Goal: Find specific page/section: Find specific page/section

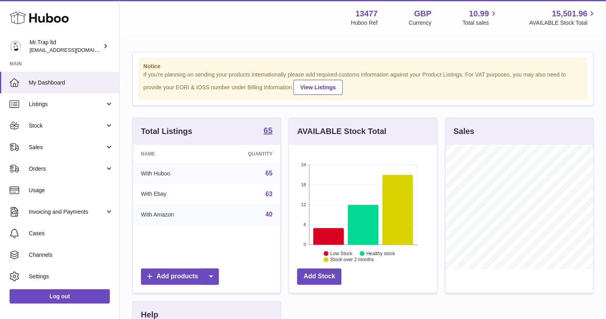
scroll to position [125, 147]
click at [72, 144] on span "Sales" at bounding box center [67, 148] width 76 height 8
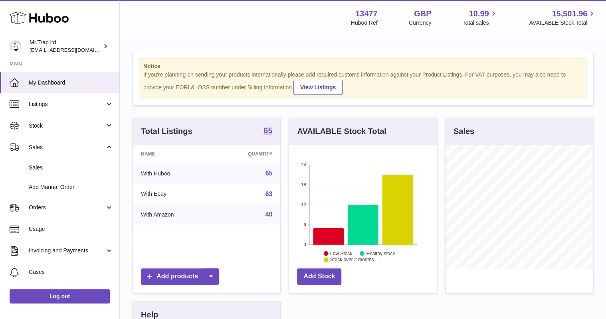
click at [79, 162] on link "Sales" at bounding box center [59, 168] width 119 height 20
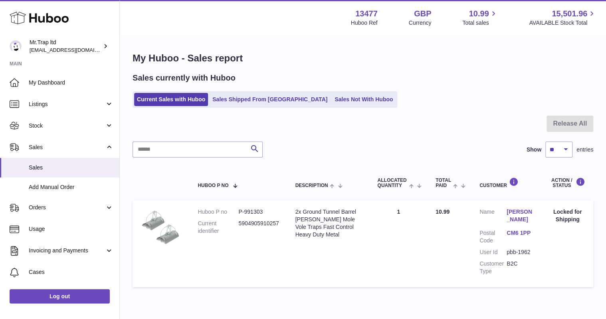
click at [50, 99] on link "Listings" at bounding box center [59, 104] width 119 height 22
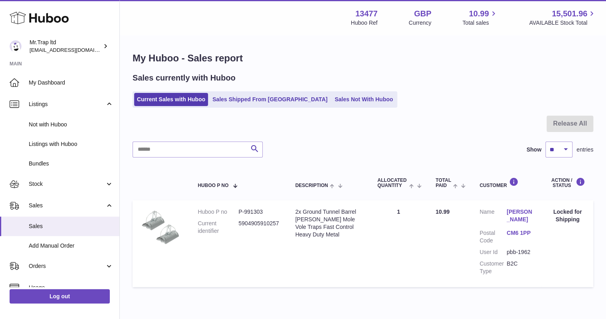
click at [61, 126] on span "Not with Huboo" at bounding box center [71, 125] width 85 height 8
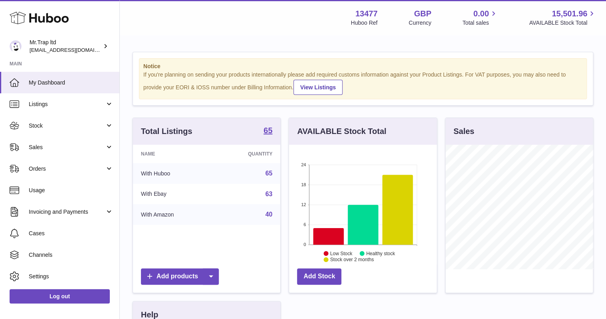
scroll to position [125, 147]
click at [50, 88] on link "My Dashboard" at bounding box center [59, 83] width 119 height 22
click at [38, 148] on span "Sales" at bounding box center [67, 148] width 76 height 8
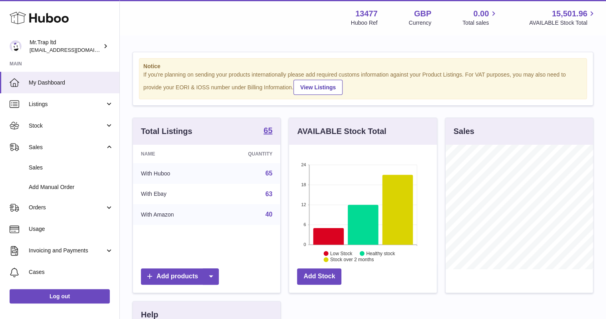
click at [47, 163] on link "Sales" at bounding box center [59, 168] width 119 height 20
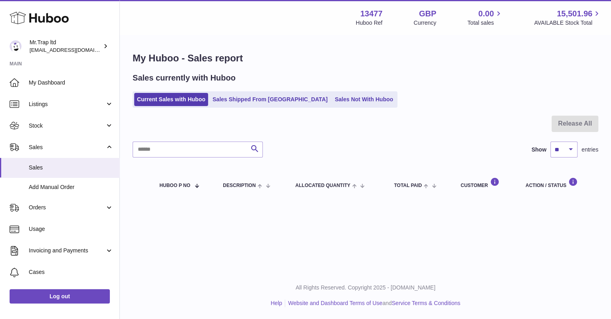
click at [293, 91] on div "Sales currently with Huboo Current Sales with Huboo Sales Shipped From [GEOGRAP…" at bounding box center [365, 90] width 465 height 35
click at [332, 101] on link "Sales Not With Huboo" at bounding box center [364, 99] width 64 height 13
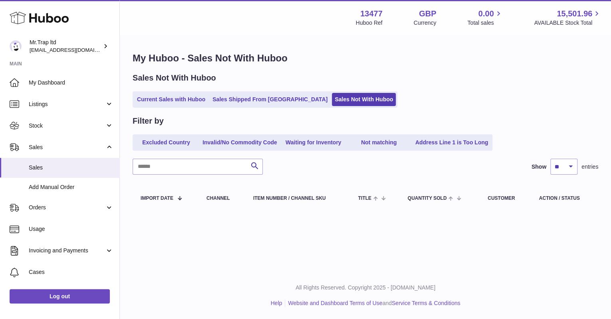
click at [53, 13] on icon at bounding box center [39, 18] width 59 height 16
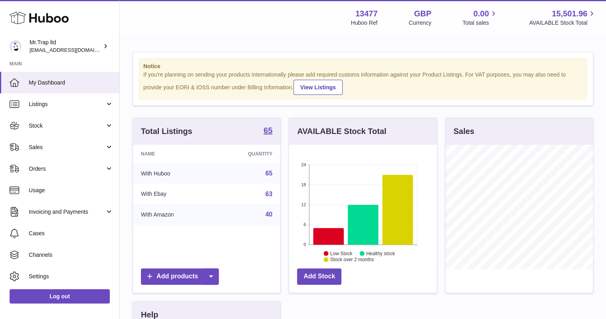
scroll to position [125, 147]
